Goal: Task Accomplishment & Management: Manage account settings

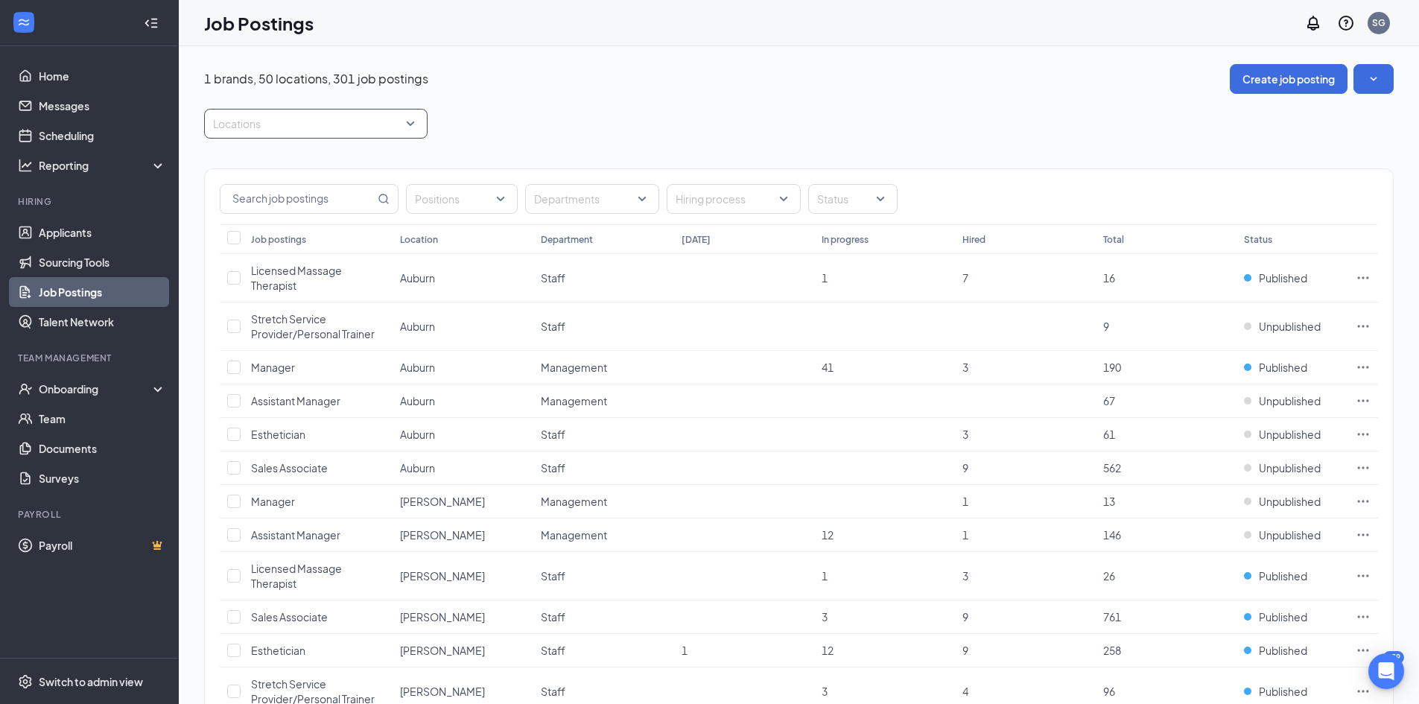
click at [378, 130] on div at bounding box center [308, 124] width 201 height 24
type input "re"
drag, startPoint x: 306, startPoint y: 264, endPoint x: 438, endPoint y: 187, distance: 152.6
click at [306, 264] on span "[GEOGRAPHIC_DATA]" at bounding box center [291, 267] width 109 height 13
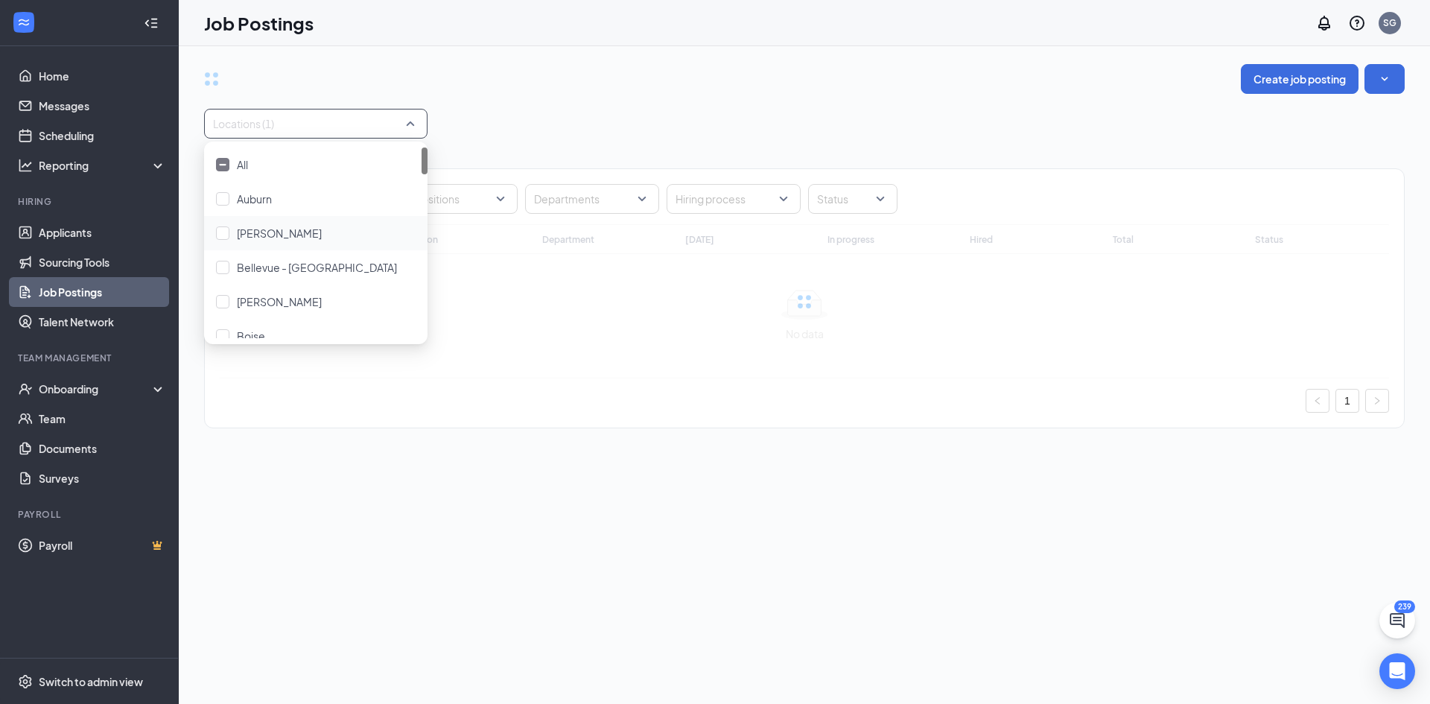
click at [545, 116] on div "Locations (1)" at bounding box center [804, 124] width 1201 height 30
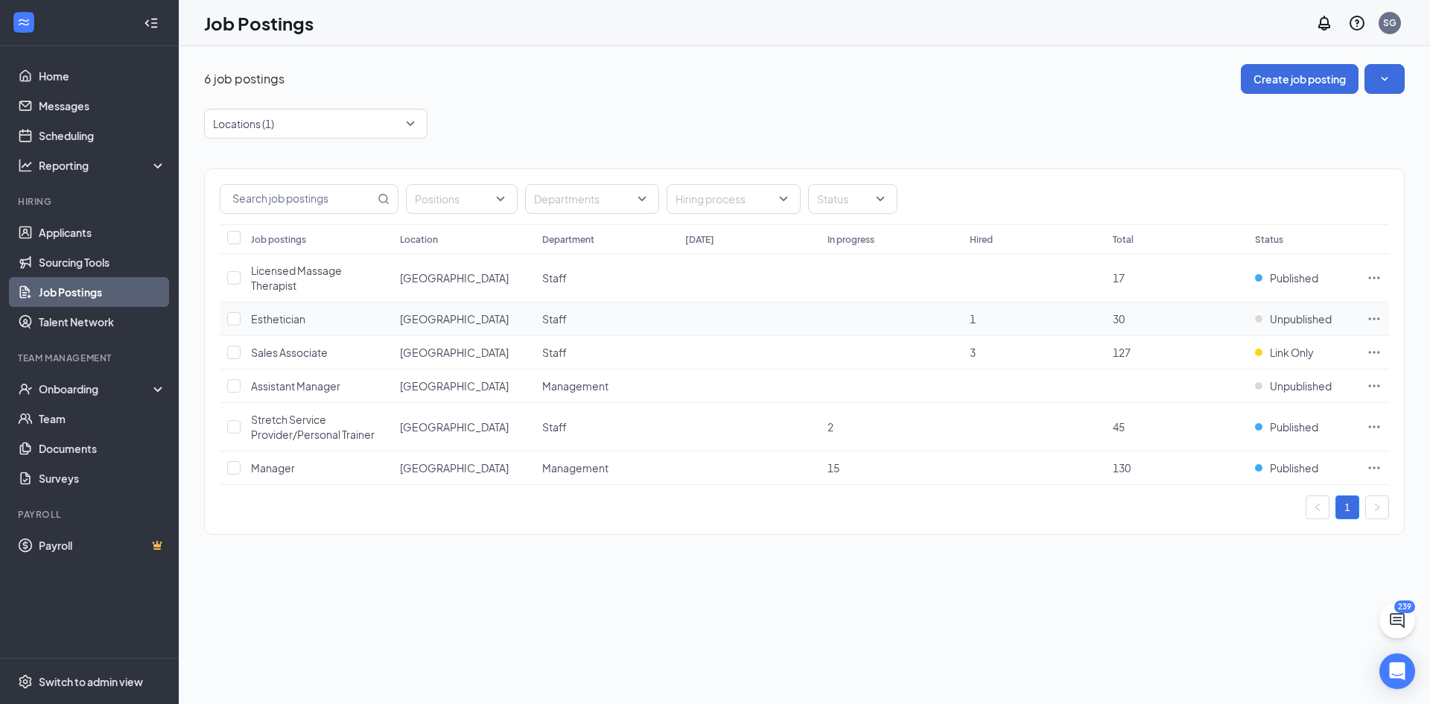
click at [1322, 310] on td "Unpublished" at bounding box center [1304, 319] width 112 height 34
click at [1316, 320] on span "Unpublished" at bounding box center [1301, 318] width 62 height 15
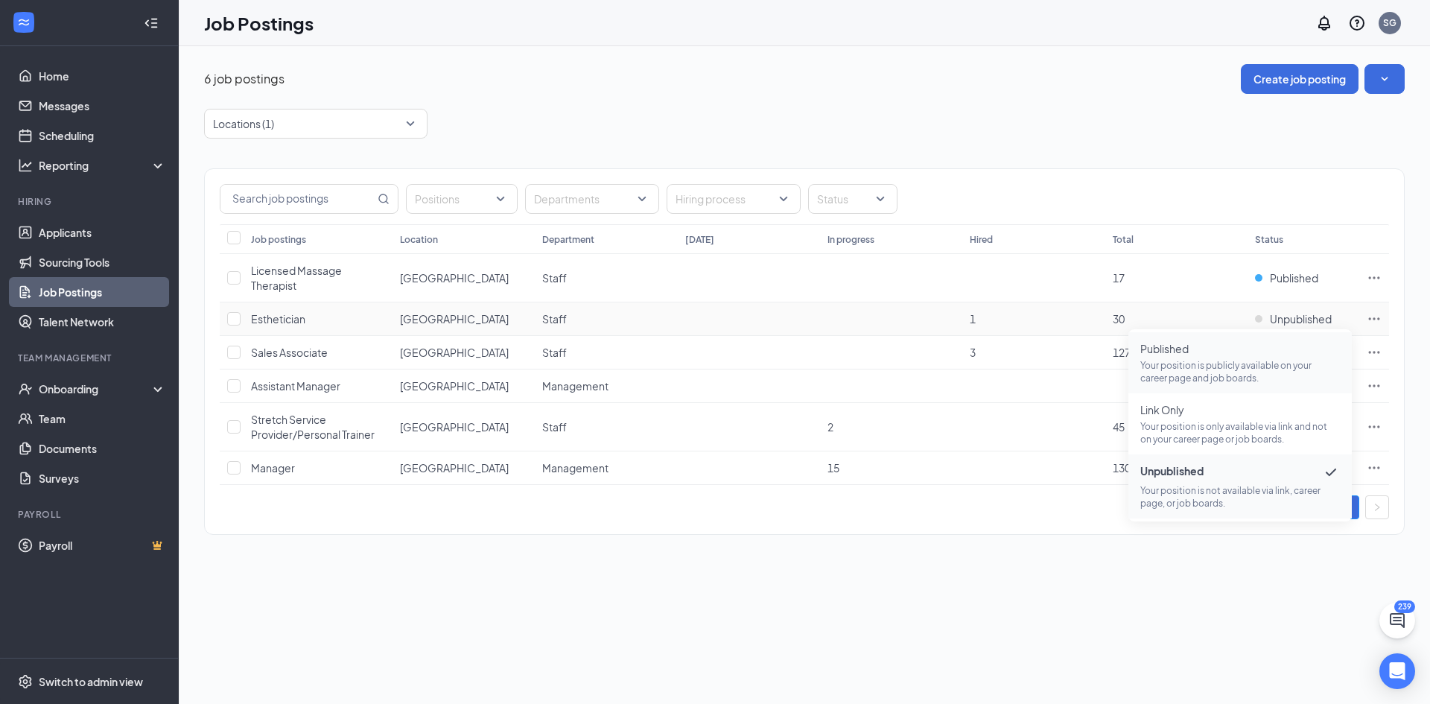
click at [1244, 346] on span "Published" at bounding box center [1241, 348] width 200 height 15
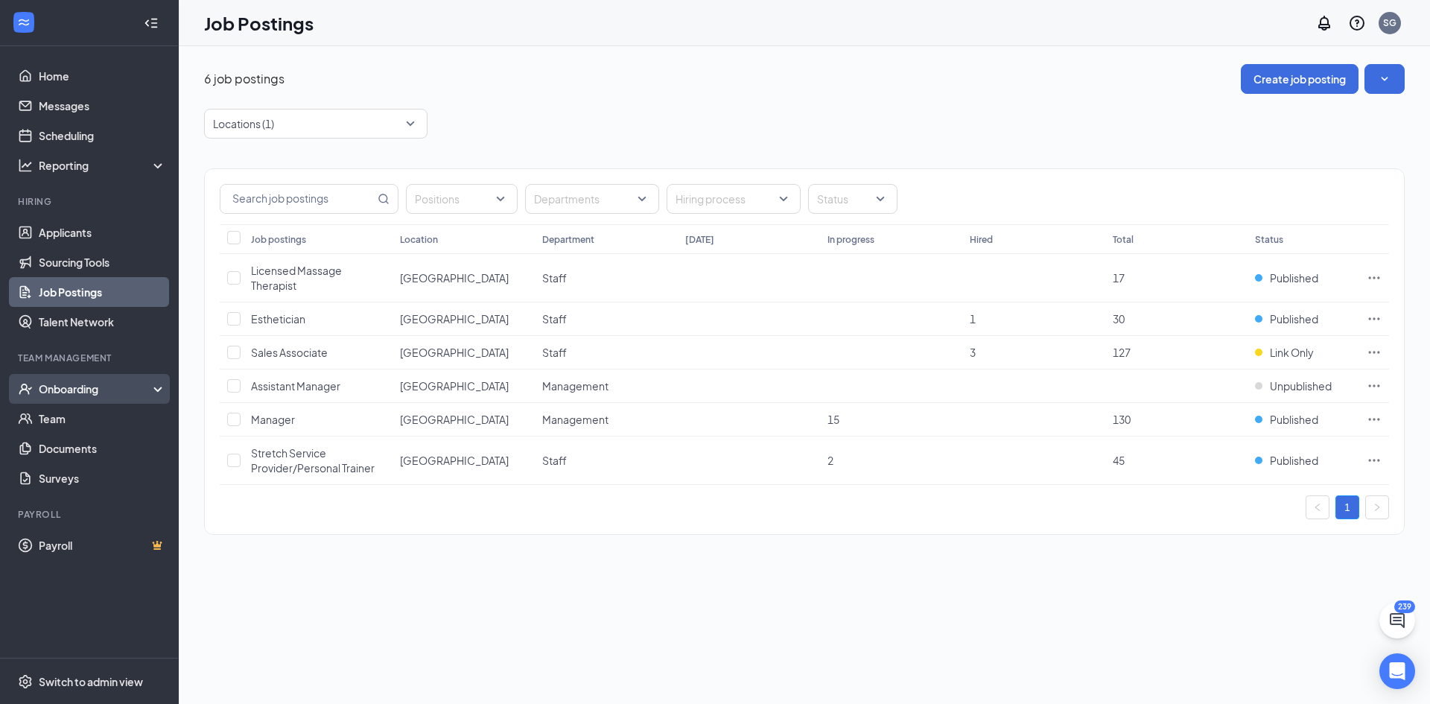
click at [78, 383] on div "Onboarding" at bounding box center [96, 388] width 115 height 15
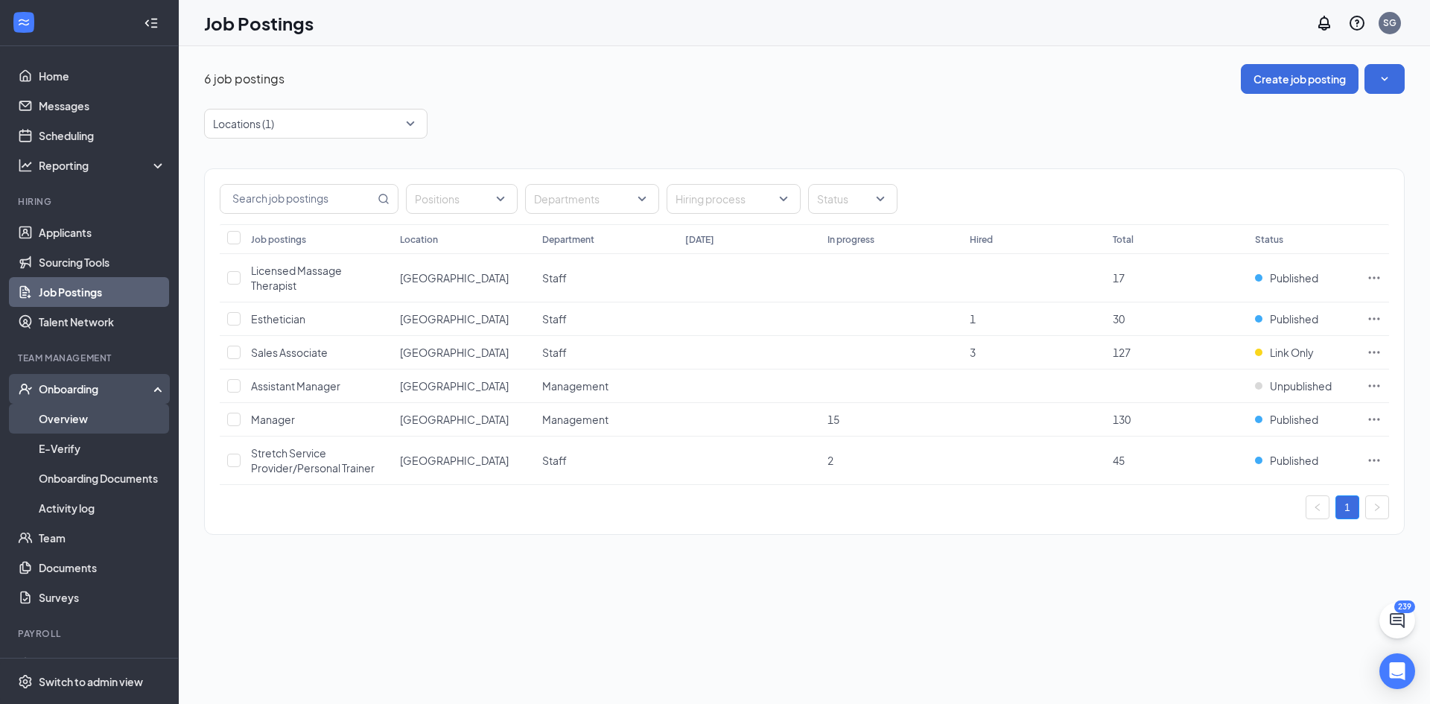
click at [83, 413] on link "Overview" at bounding box center [102, 419] width 127 height 30
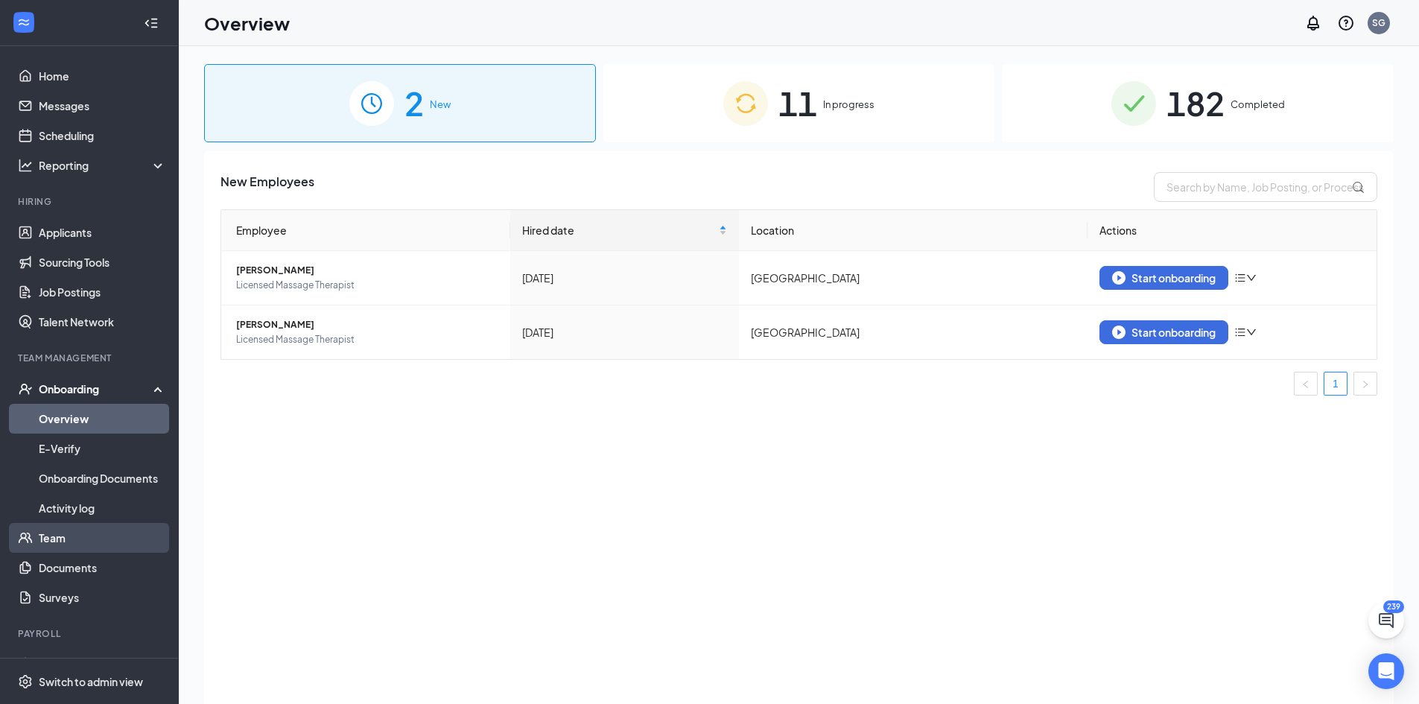
click at [50, 534] on link "Team" at bounding box center [102, 538] width 127 height 30
